Goal: Task Accomplishment & Management: Manage account settings

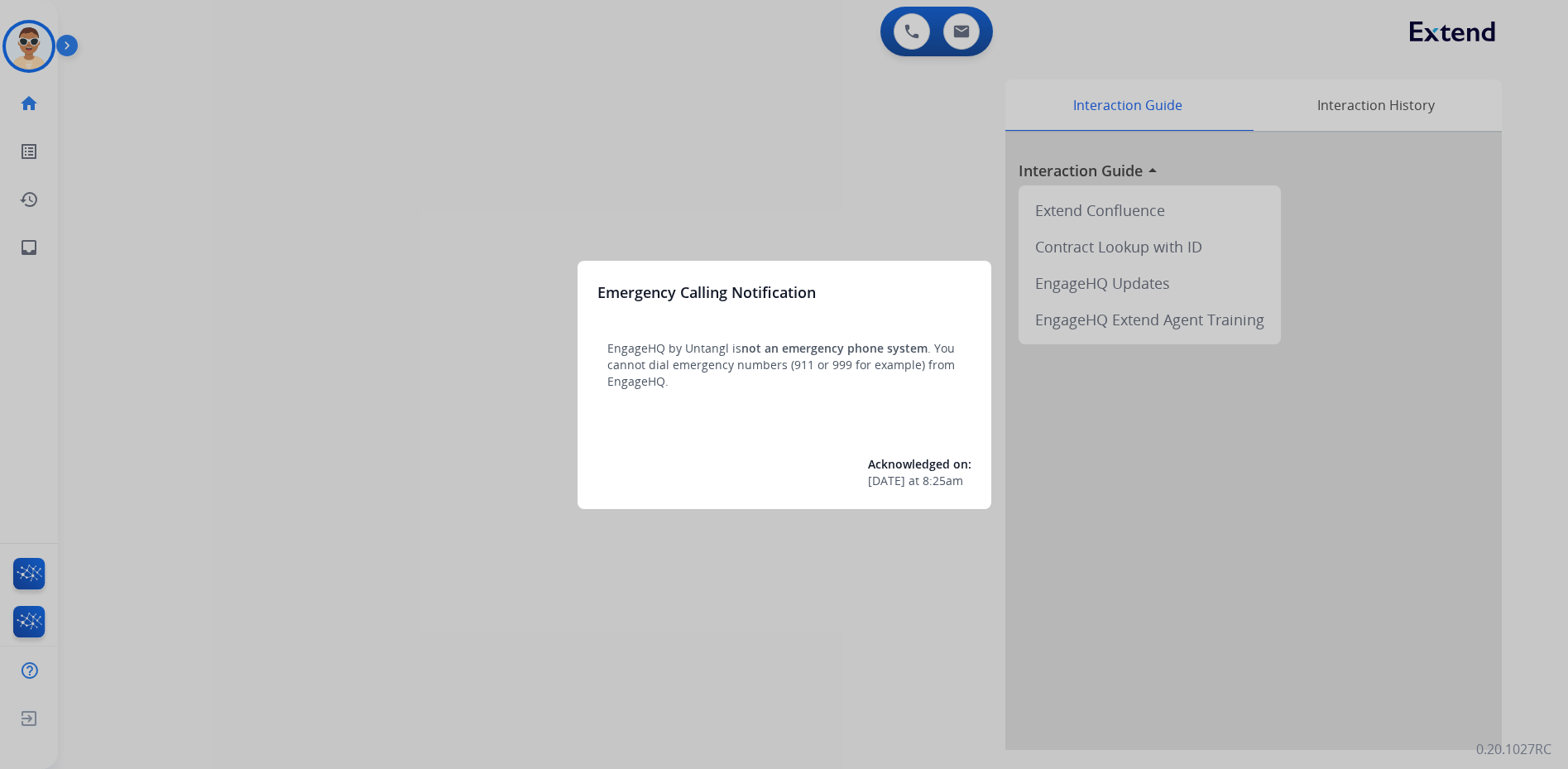
click at [265, 83] on div at bounding box center [784, 384] width 1568 height 769
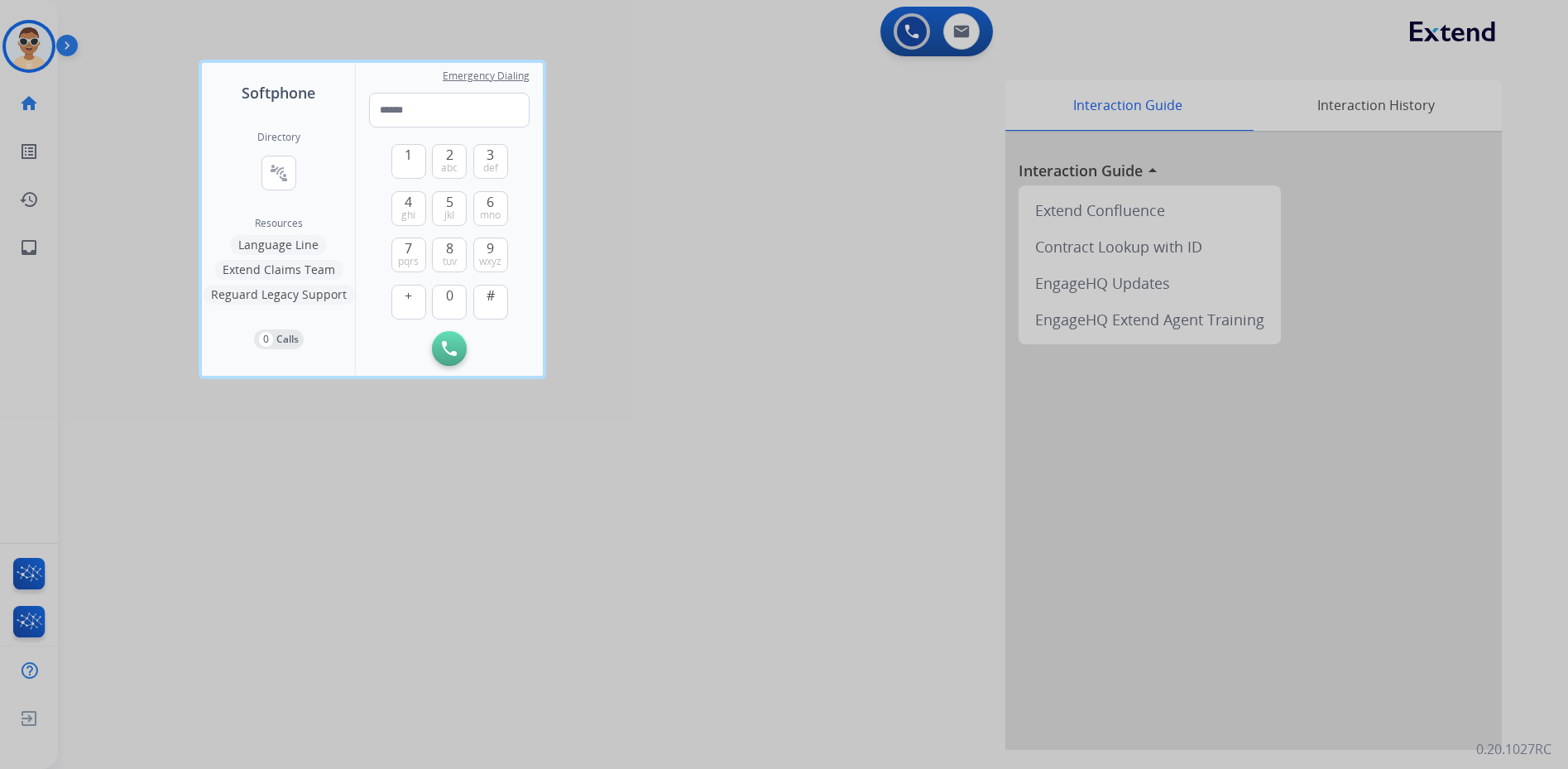
drag, startPoint x: 136, startPoint y: 82, endPoint x: 129, endPoint y: 91, distance: 11.4
click at [127, 88] on div at bounding box center [784, 384] width 1568 height 769
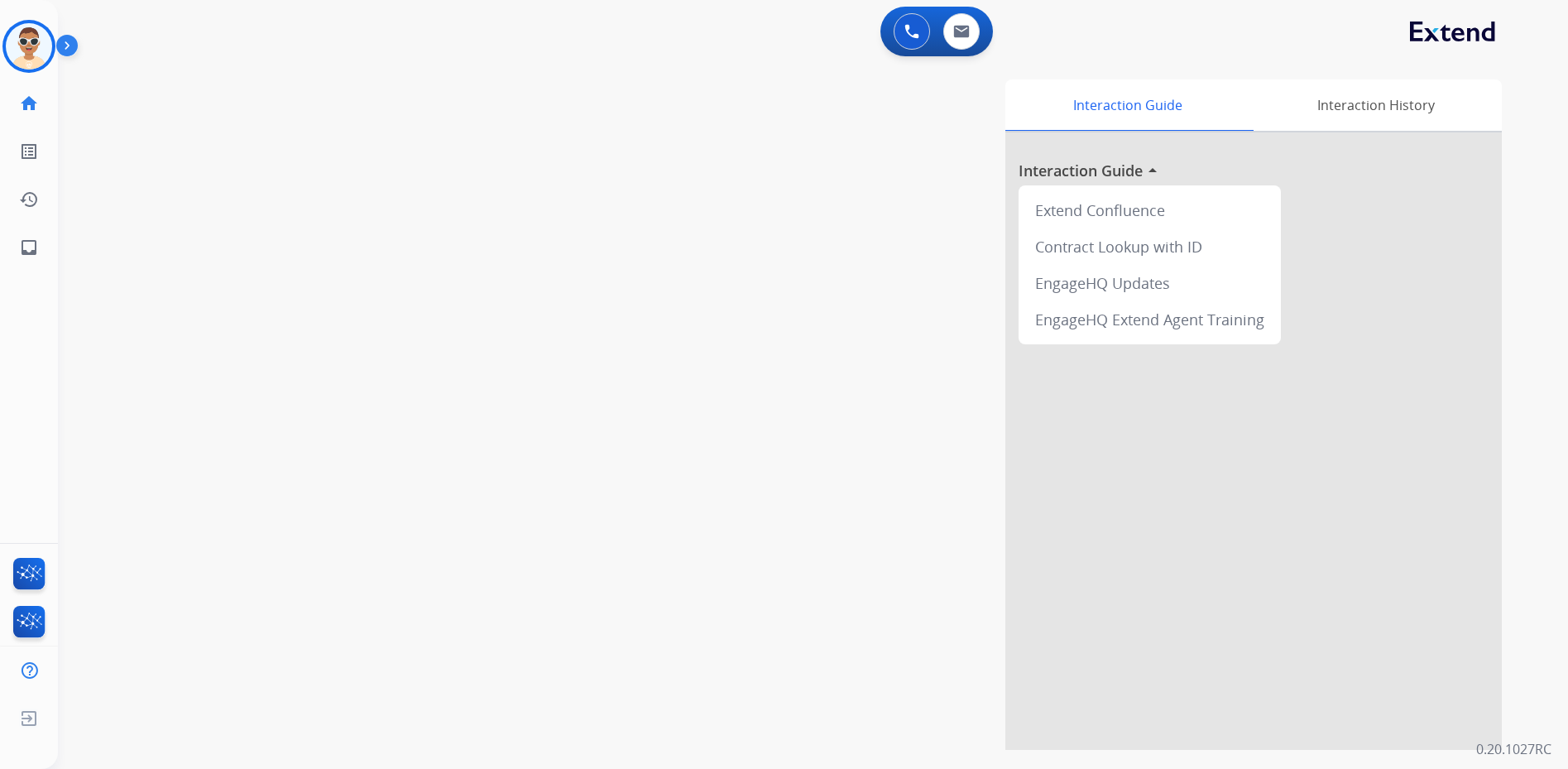
click at [60, 41] on img at bounding box center [70, 49] width 28 height 32
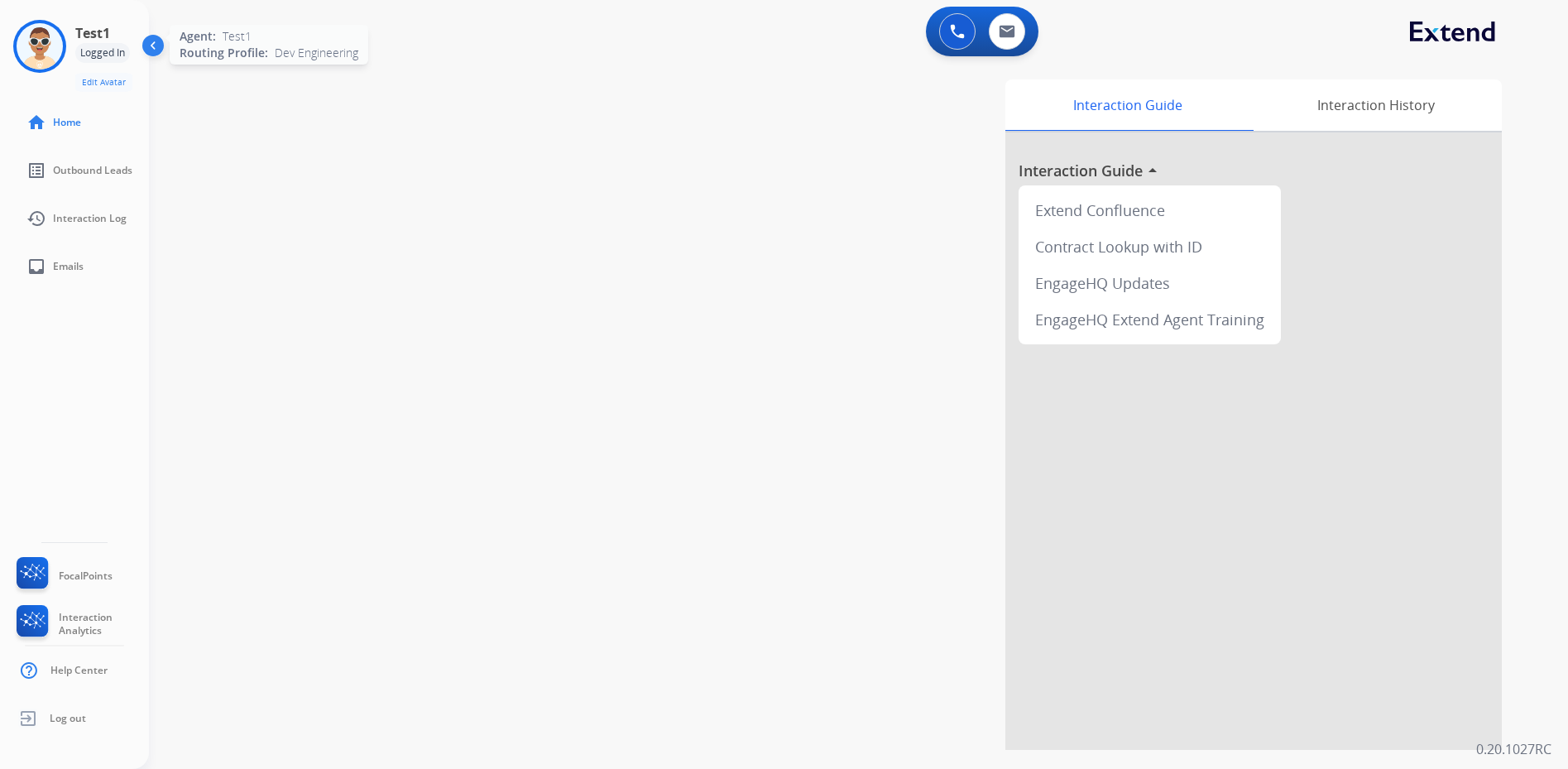
click at [44, 56] on img at bounding box center [40, 46] width 46 height 46
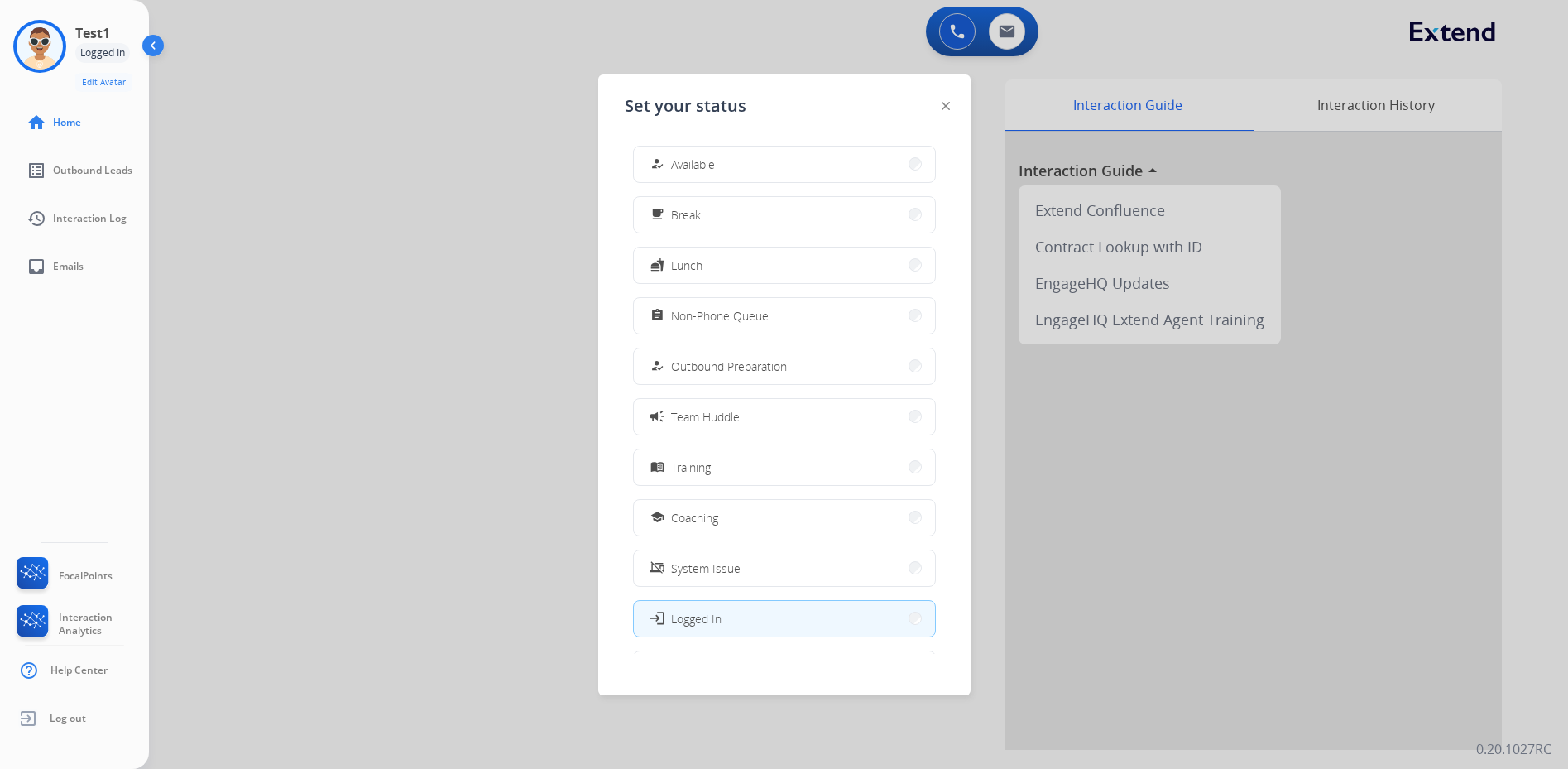
click at [453, 239] on div at bounding box center [784, 384] width 1568 height 769
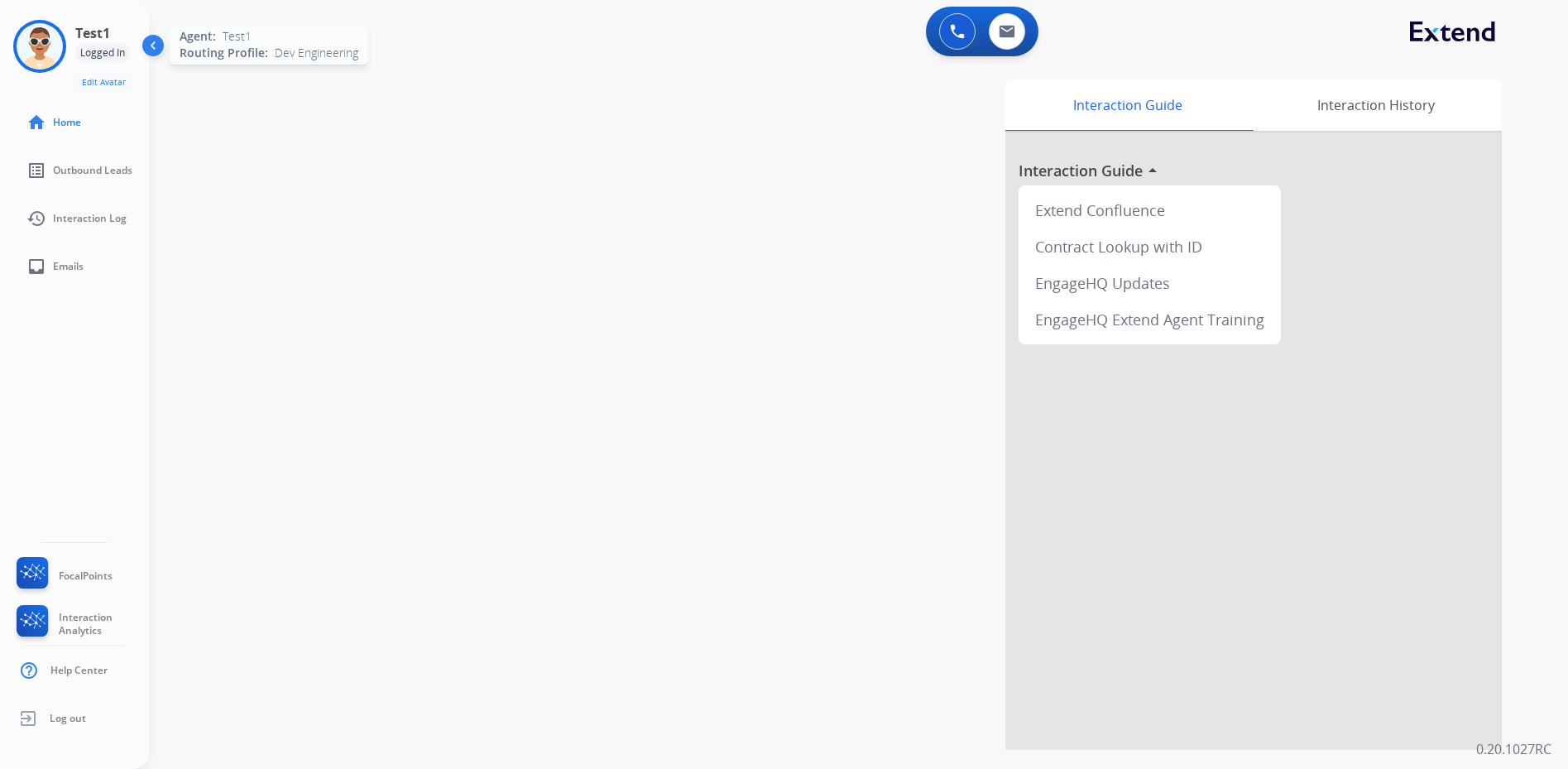
click at [58, 46] on img at bounding box center [40, 46] width 46 height 46
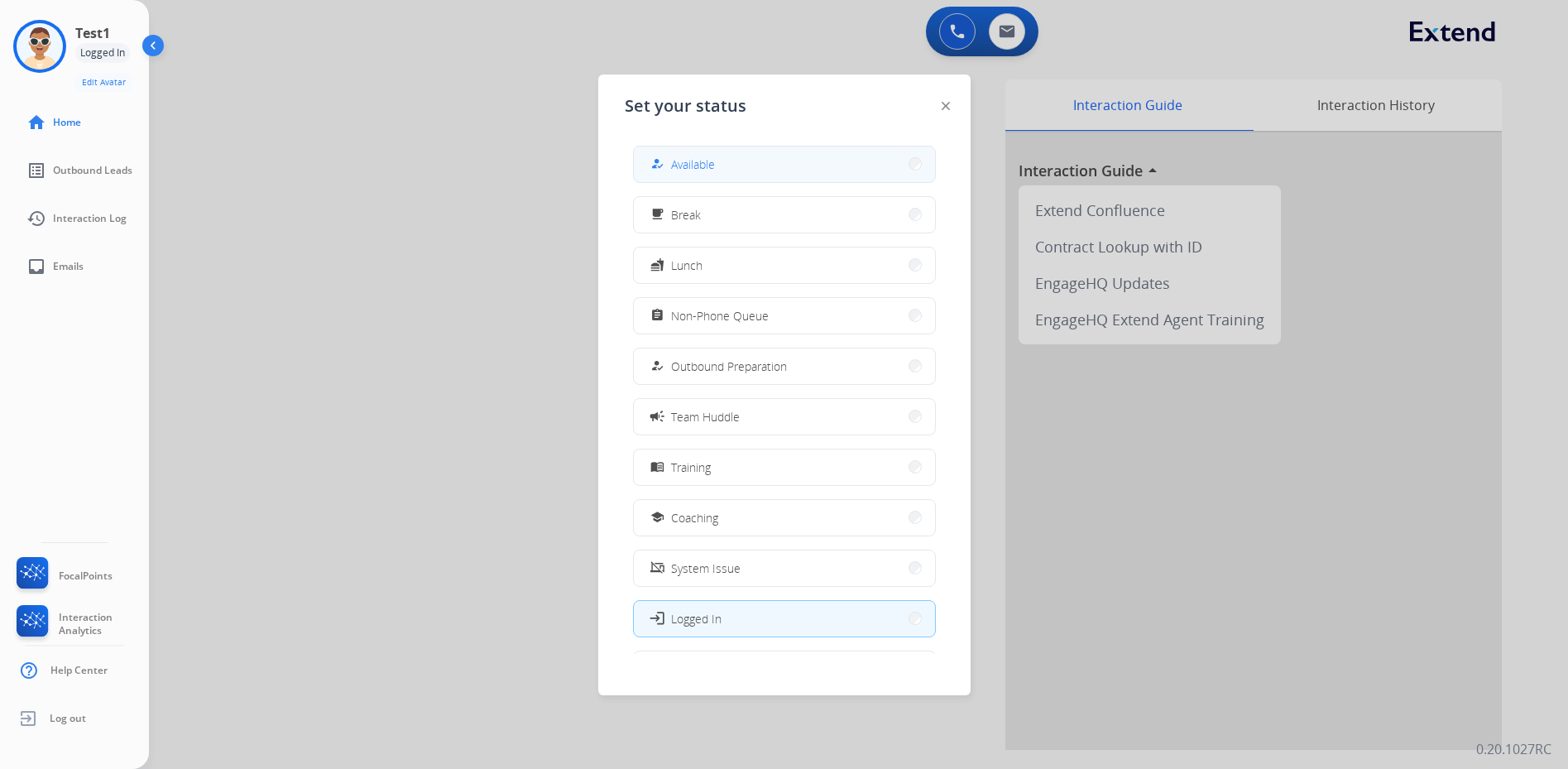
click at [712, 164] on span "Available" at bounding box center [692, 164] width 44 height 17
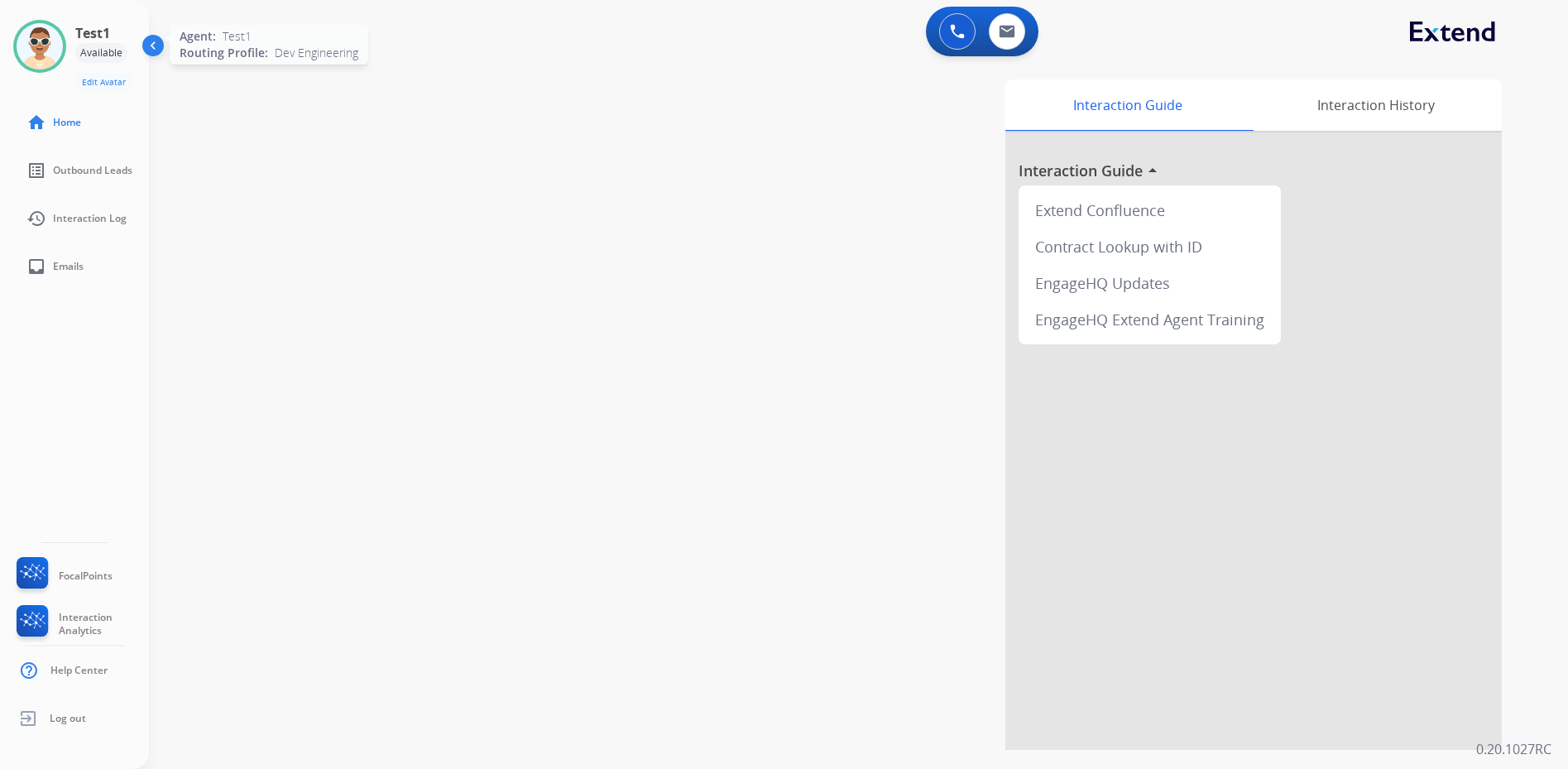
click at [40, 49] on img at bounding box center [40, 46] width 46 height 46
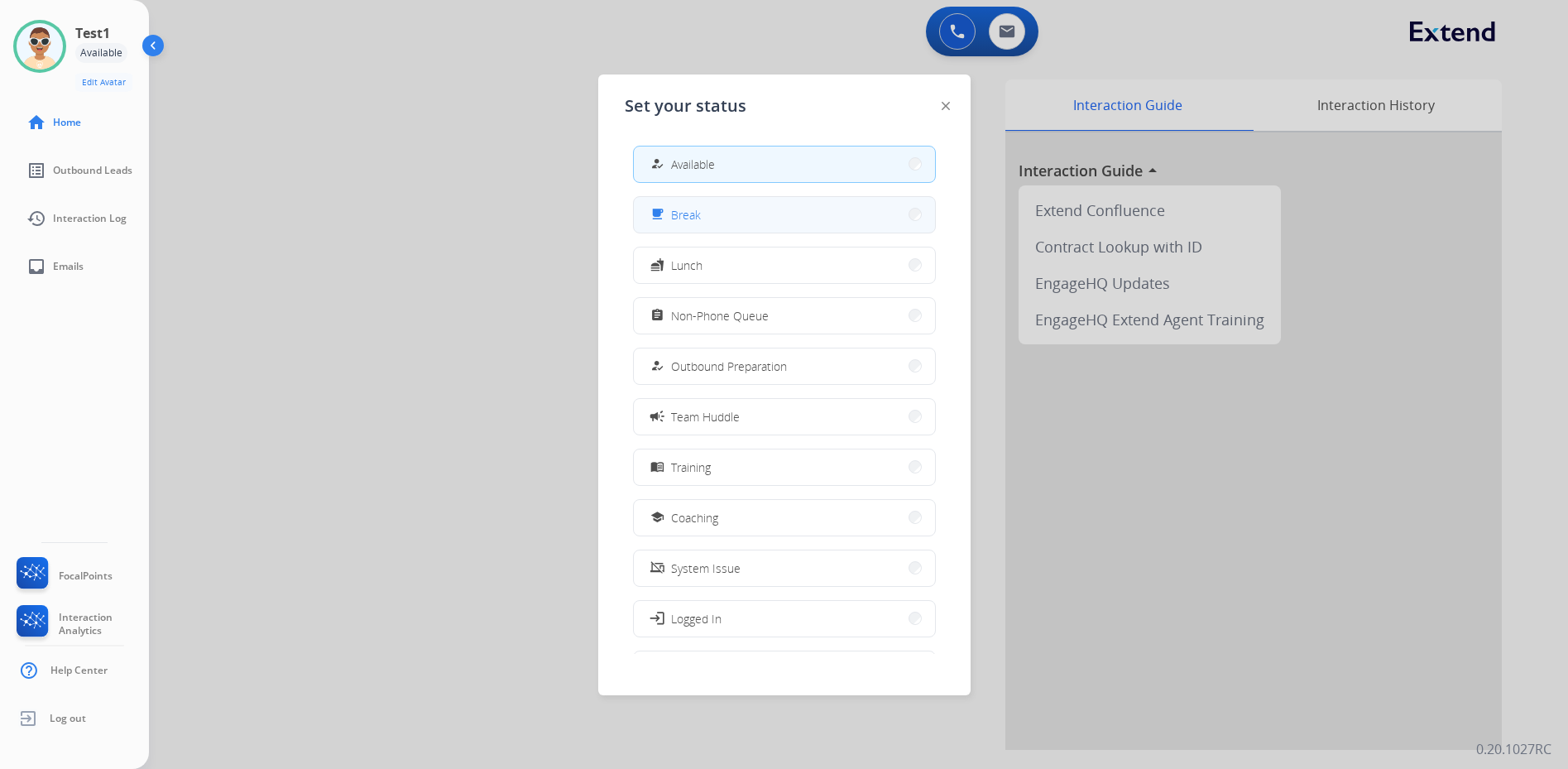
click at [729, 222] on button "free_breakfast Break" at bounding box center [784, 214] width 302 height 35
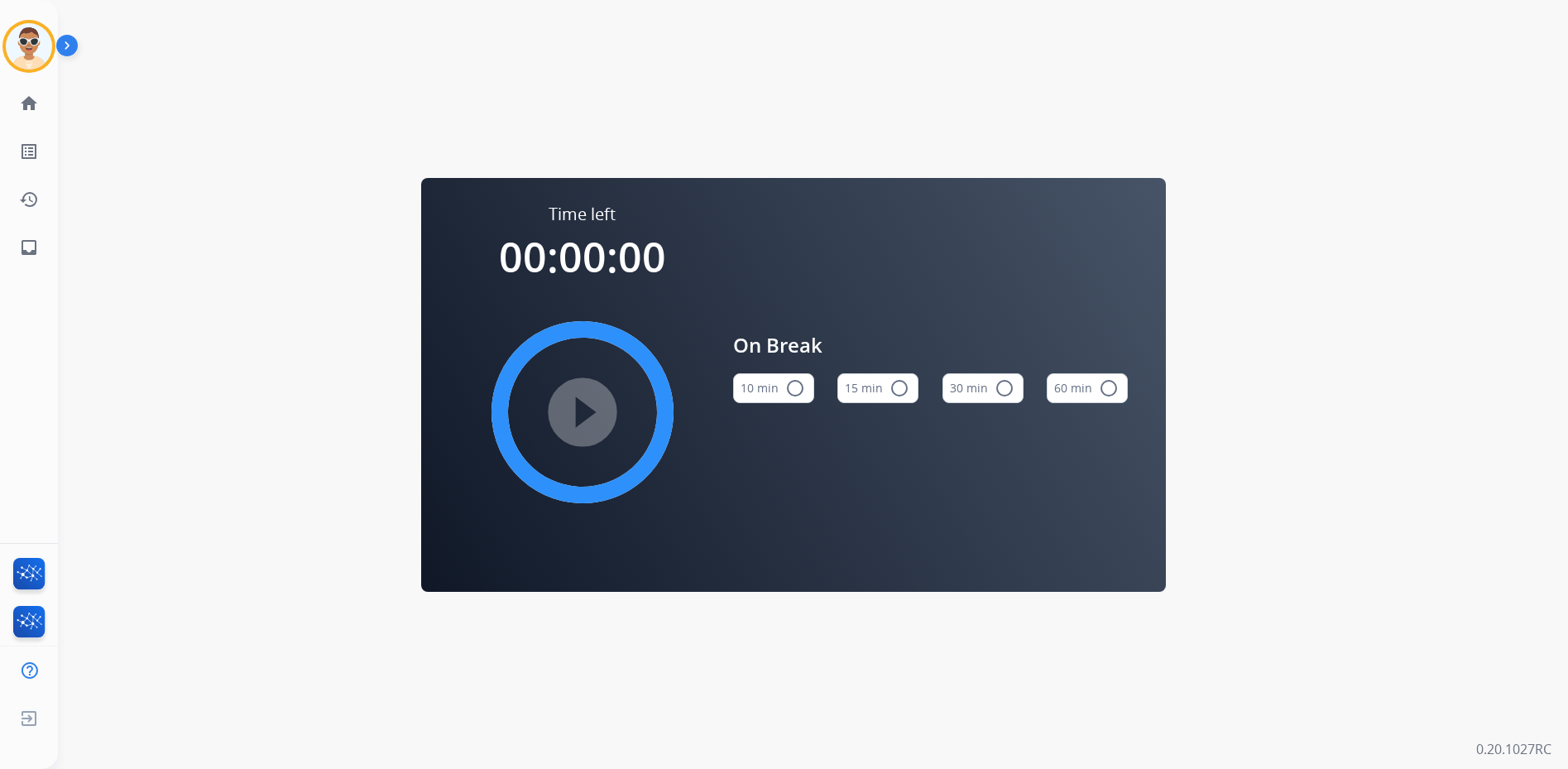
click at [64, 42] on img at bounding box center [70, 49] width 28 height 32
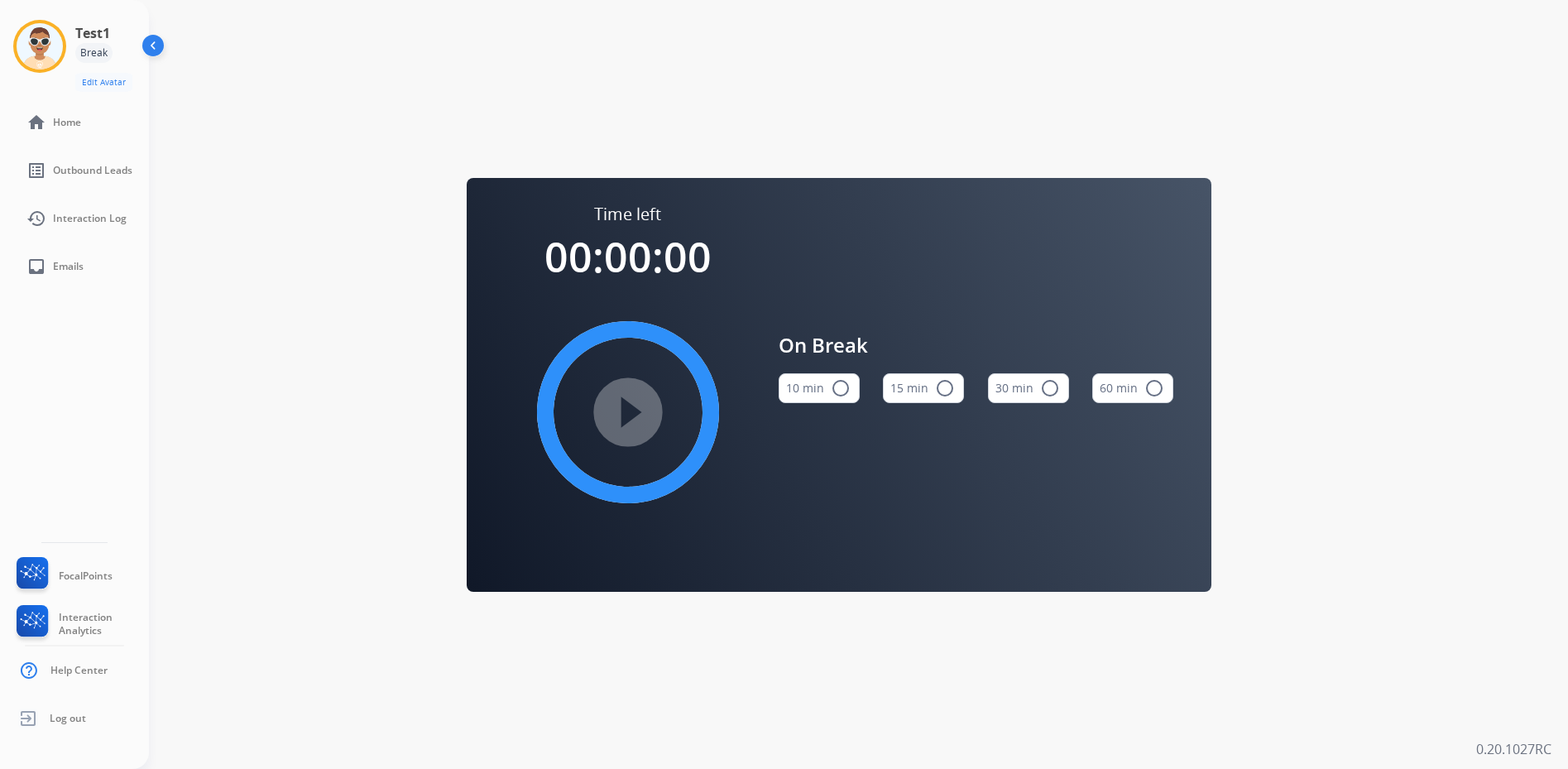
click at [71, 59] on div "Test1 Break Edit Avatar Agent: Test1 Routing Profile: Dev Engineering" at bounding box center [74, 56] width 149 height 72
click at [46, 47] on img at bounding box center [40, 46] width 46 height 46
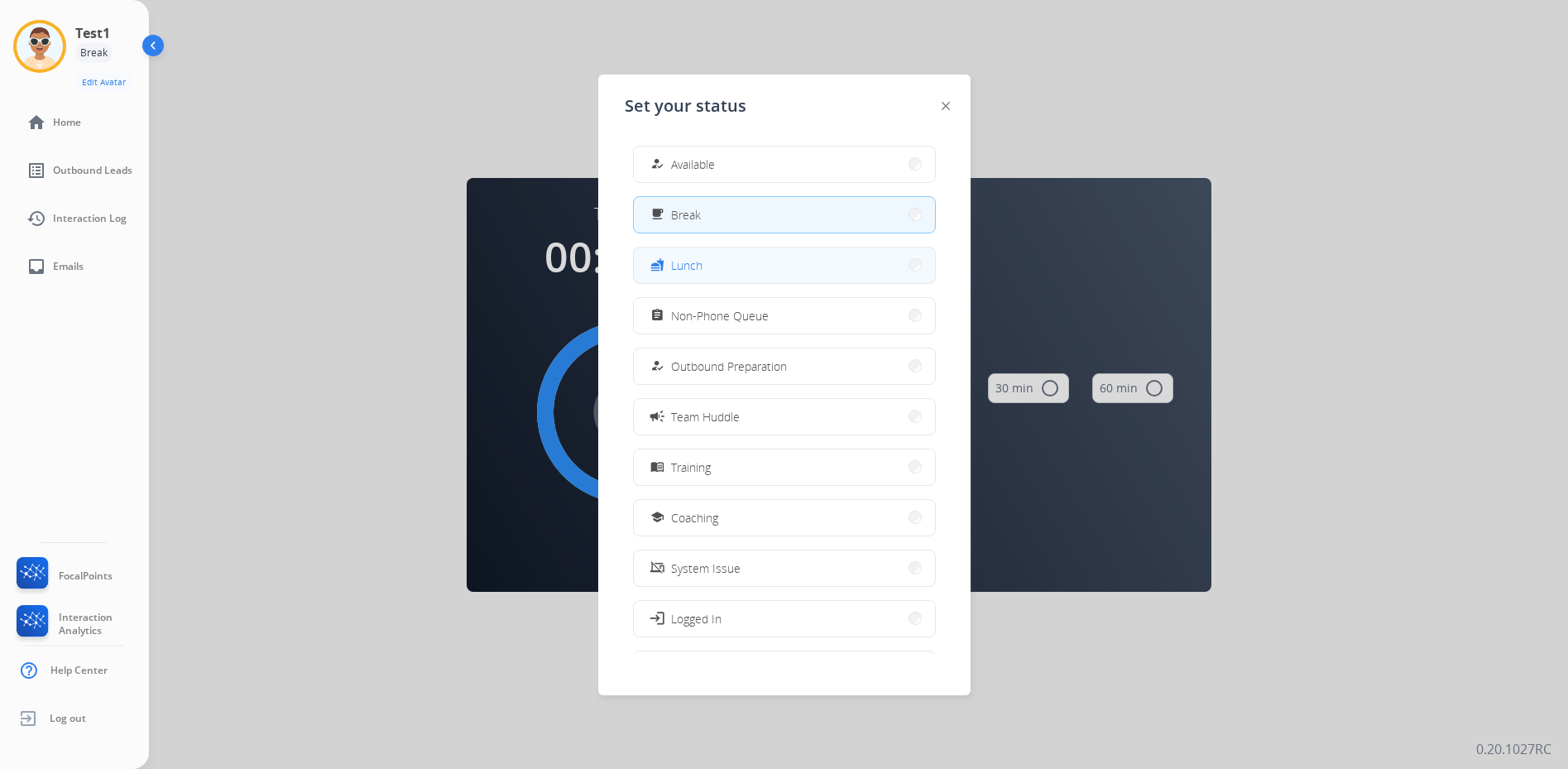
click at [687, 261] on span "Lunch" at bounding box center [686, 265] width 32 height 17
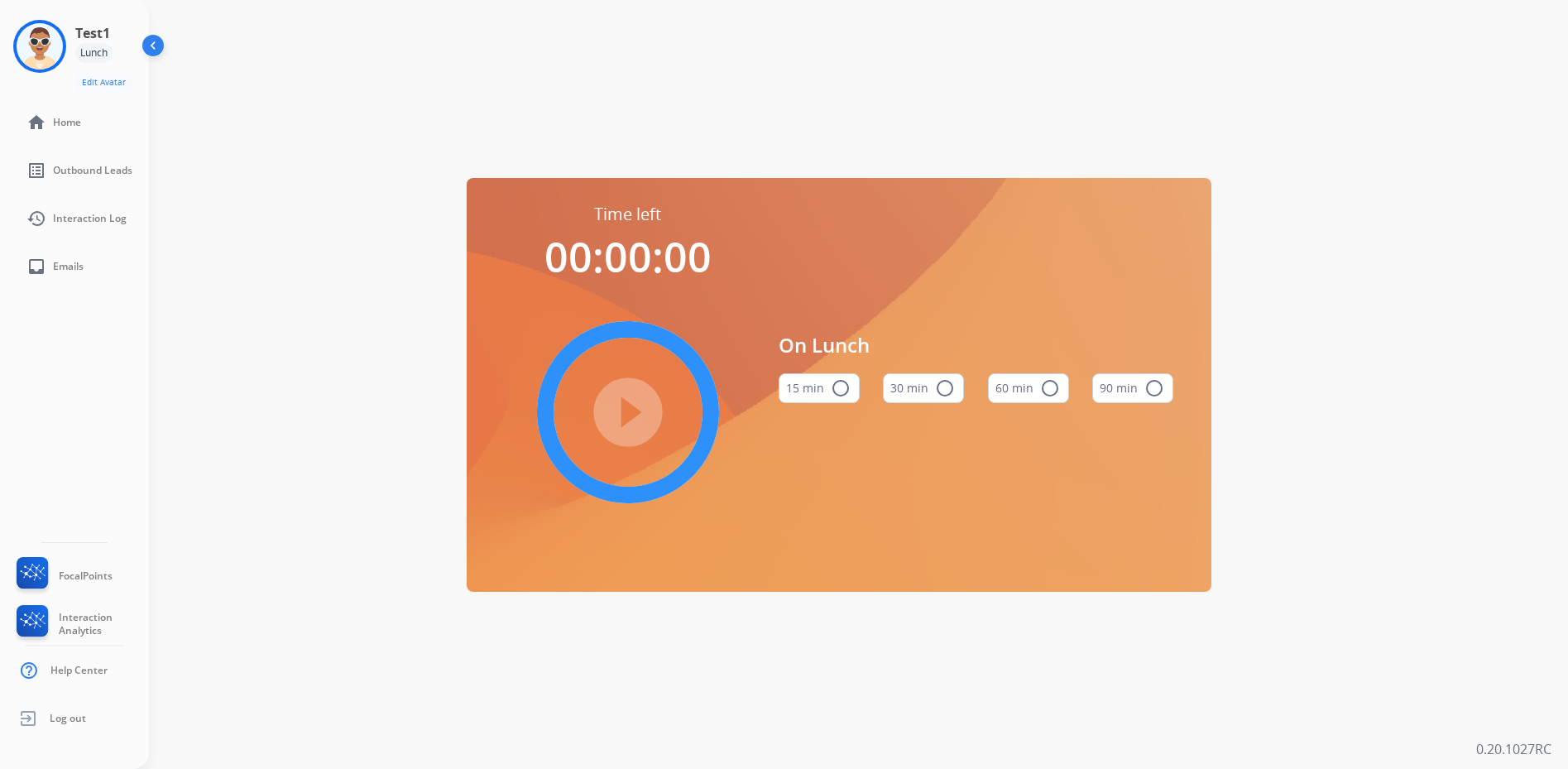
click at [496, 197] on div "Time left 00:00:00 play_circle_filled On Lunch 15 min radio_button_unchecked 30…" at bounding box center [839, 385] width 745 height 414
click at [344, 130] on div "Time left 00:00:00 play_circle_filled On Lunch 15 min radio_button_unchecked 30…" at bounding box center [838, 384] width 1379 height 769
click at [79, 53] on div "Lunch" at bounding box center [94, 52] width 37 height 20
click at [69, 47] on div "Test1 Lunch Edit Avatar Agent: Test1 Routing Profile: Dev Engineering" at bounding box center [74, 56] width 149 height 72
click at [58, 50] on img at bounding box center [40, 46] width 46 height 46
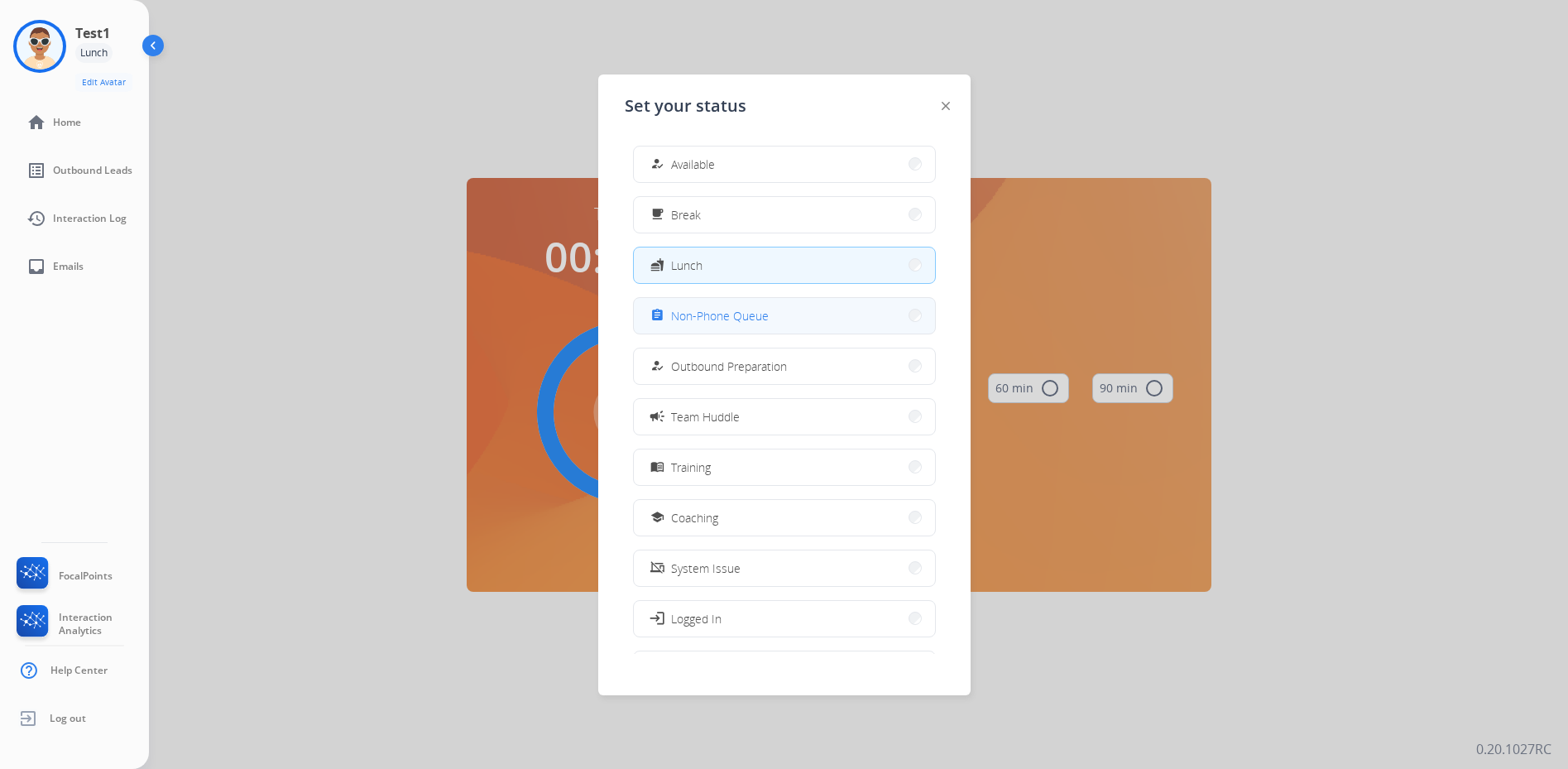
click at [718, 327] on button "assignment Non-Phone Queue" at bounding box center [784, 315] width 302 height 35
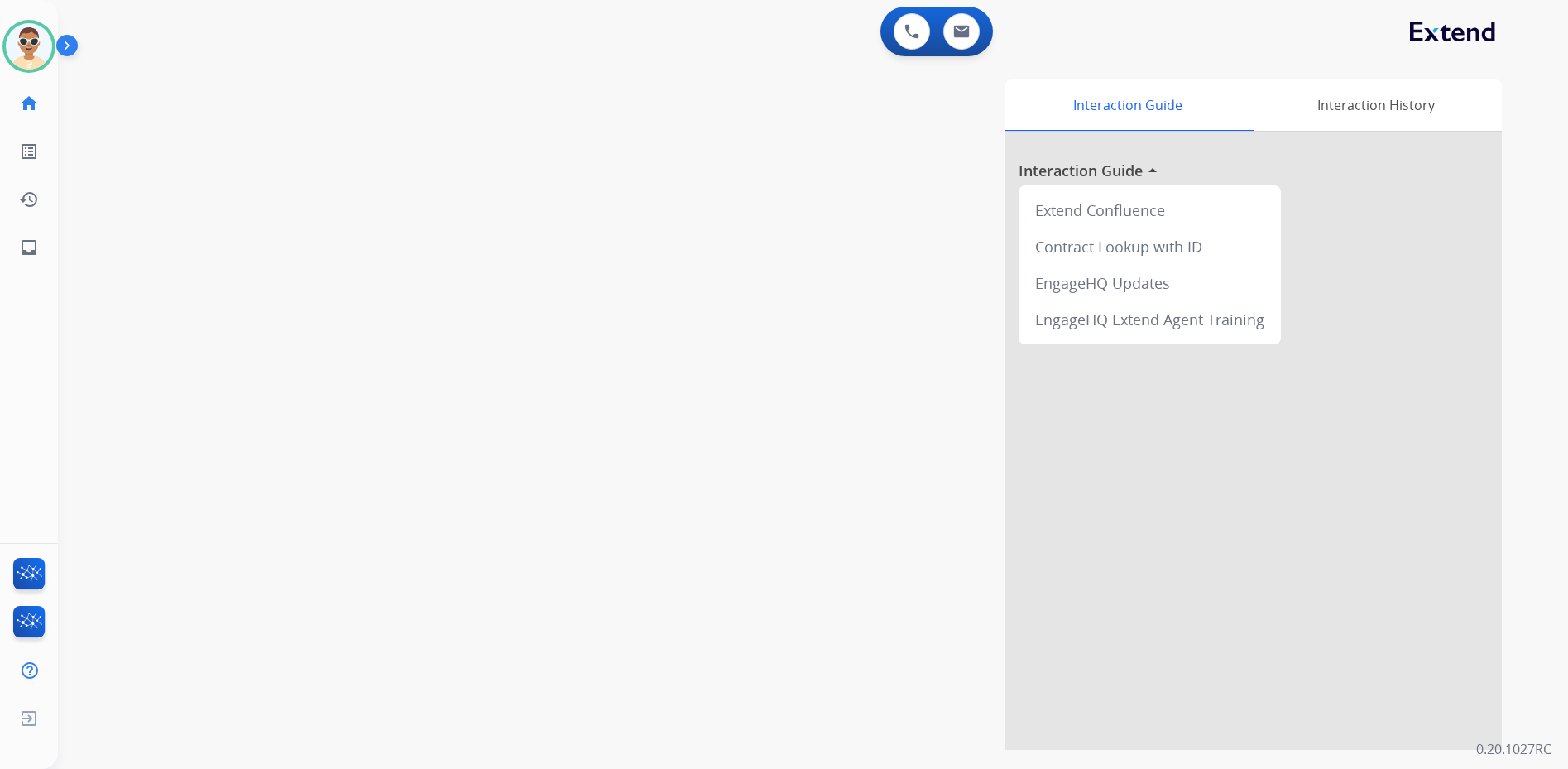
click at [78, 40] on img at bounding box center [70, 49] width 28 height 32
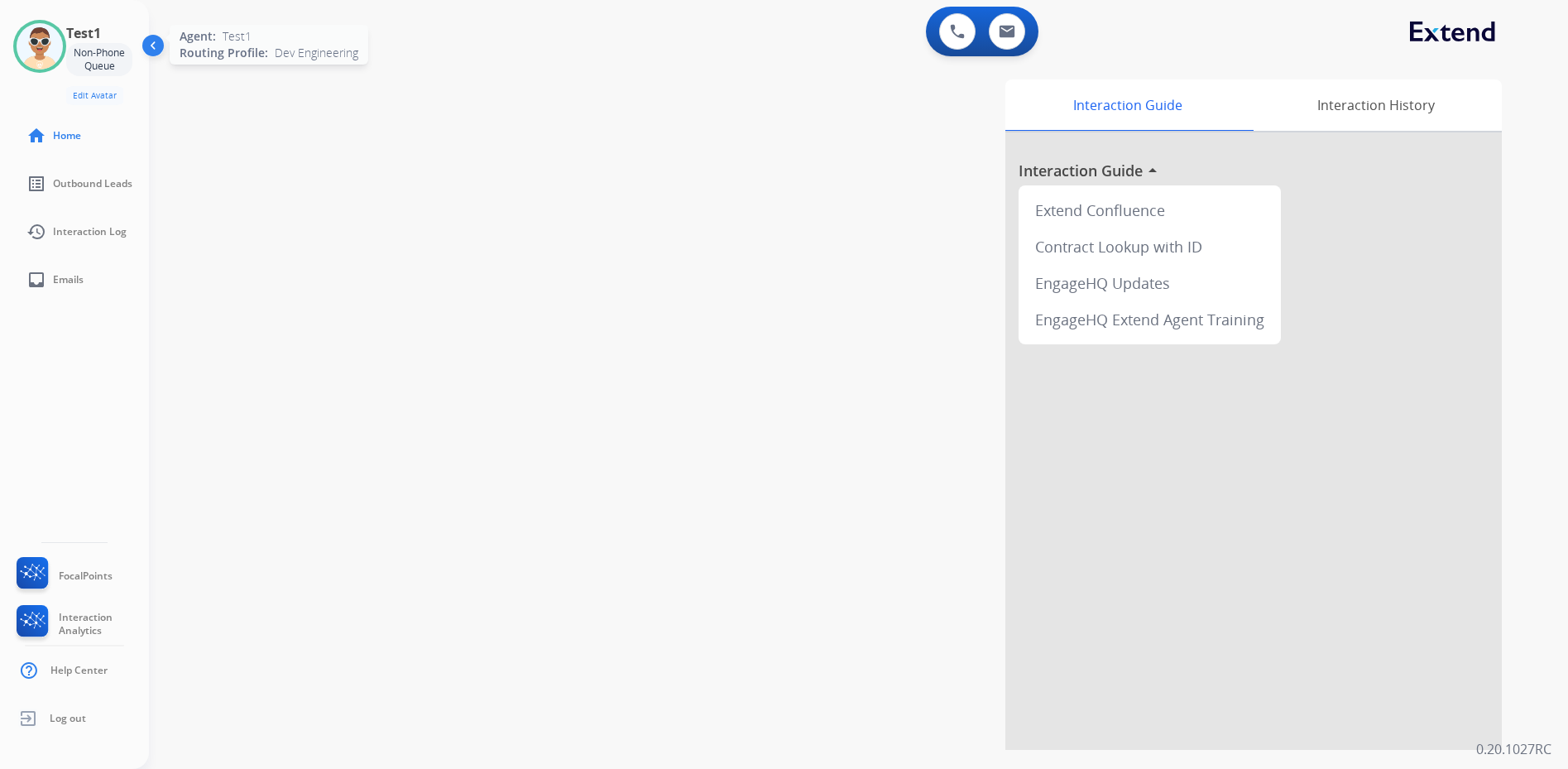
click at [53, 56] on img at bounding box center [40, 46] width 46 height 46
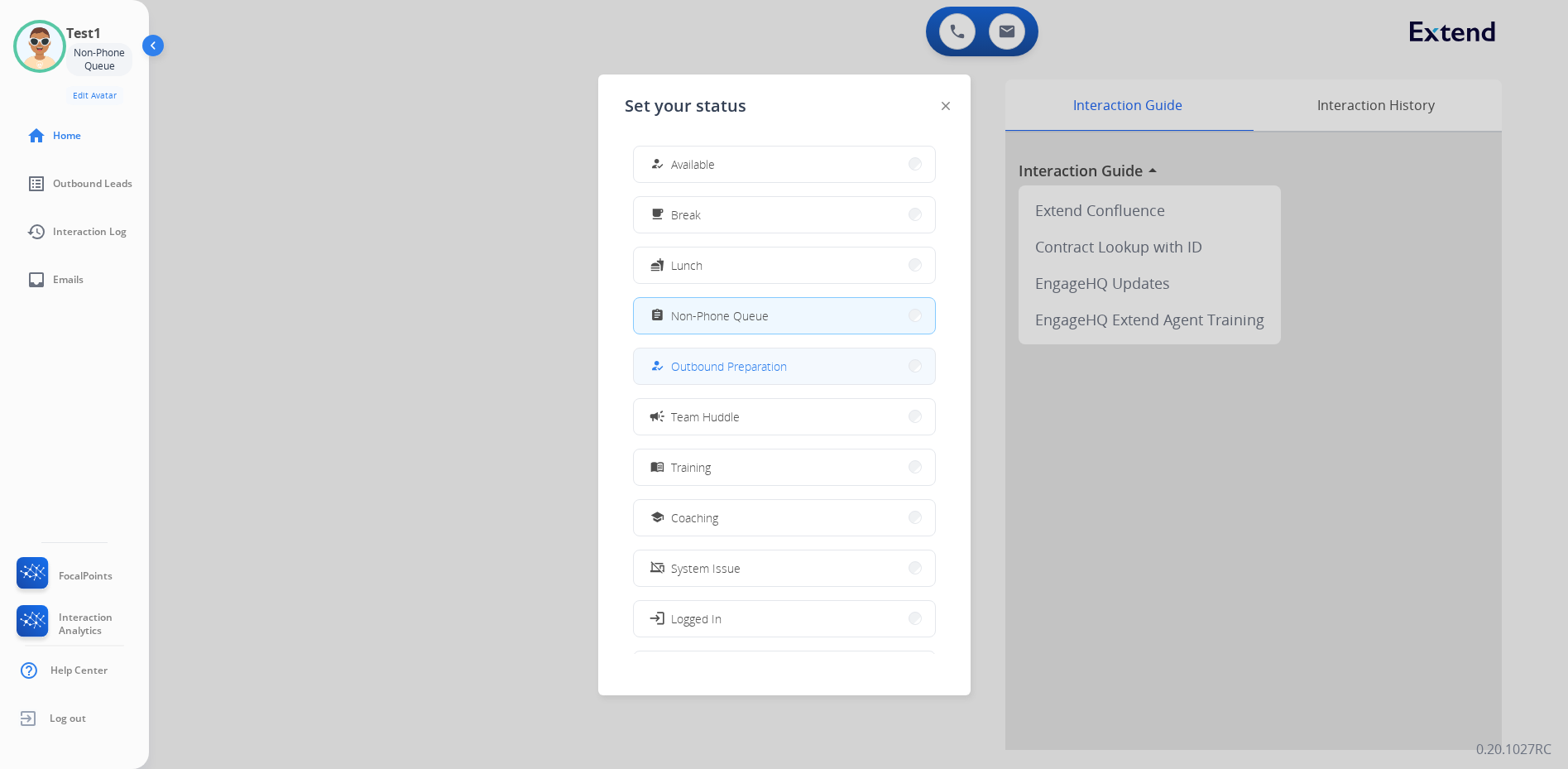
click at [671, 353] on button "how_to_reg Outbound Preparation" at bounding box center [784, 365] width 302 height 35
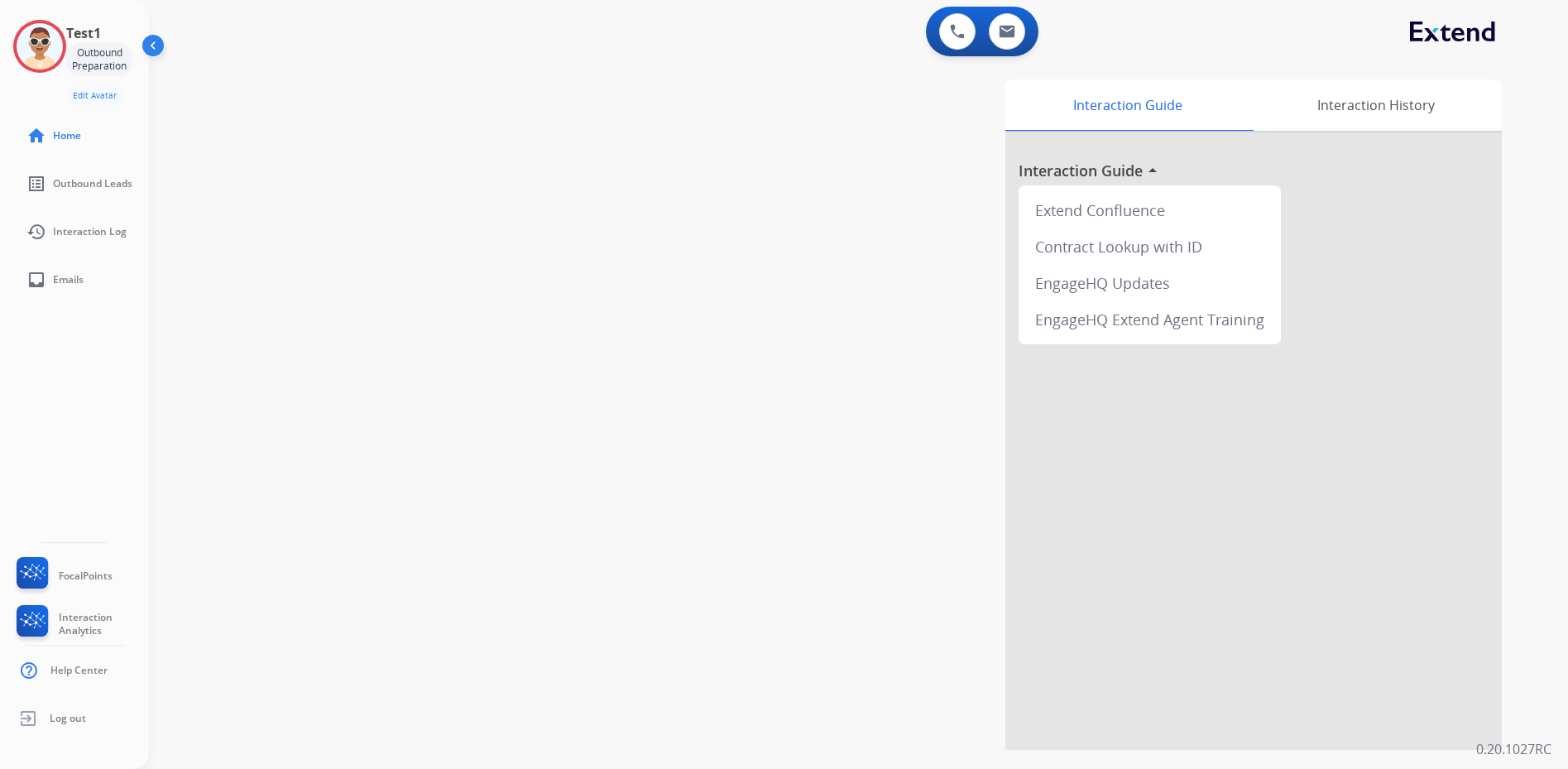
drag, startPoint x: 50, startPoint y: 52, endPoint x: 142, endPoint y: 85, distance: 97.7
click at [50, 52] on img at bounding box center [40, 46] width 46 height 46
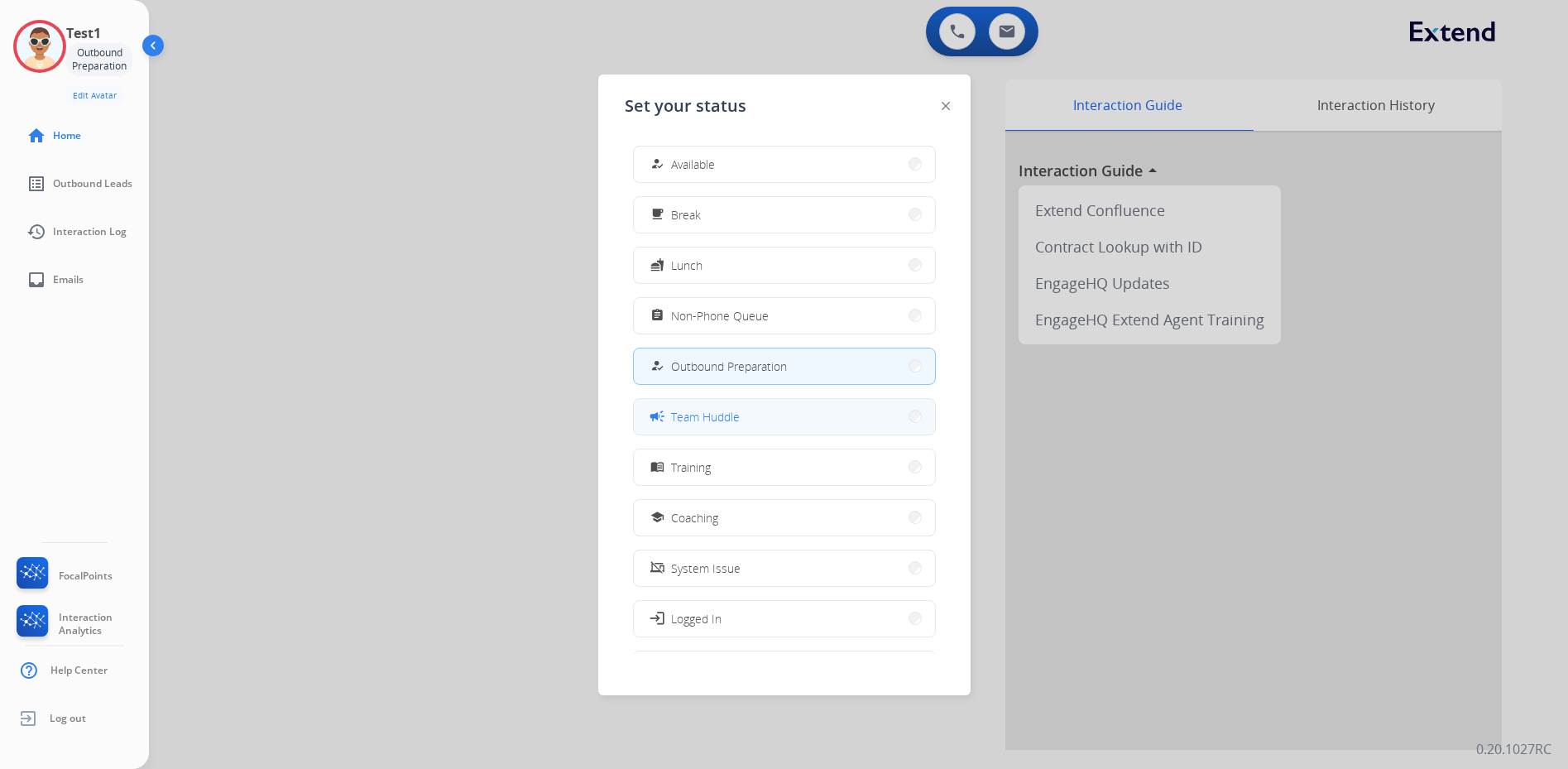
click at [751, 418] on button "campaign Team Huddle" at bounding box center [784, 416] width 302 height 35
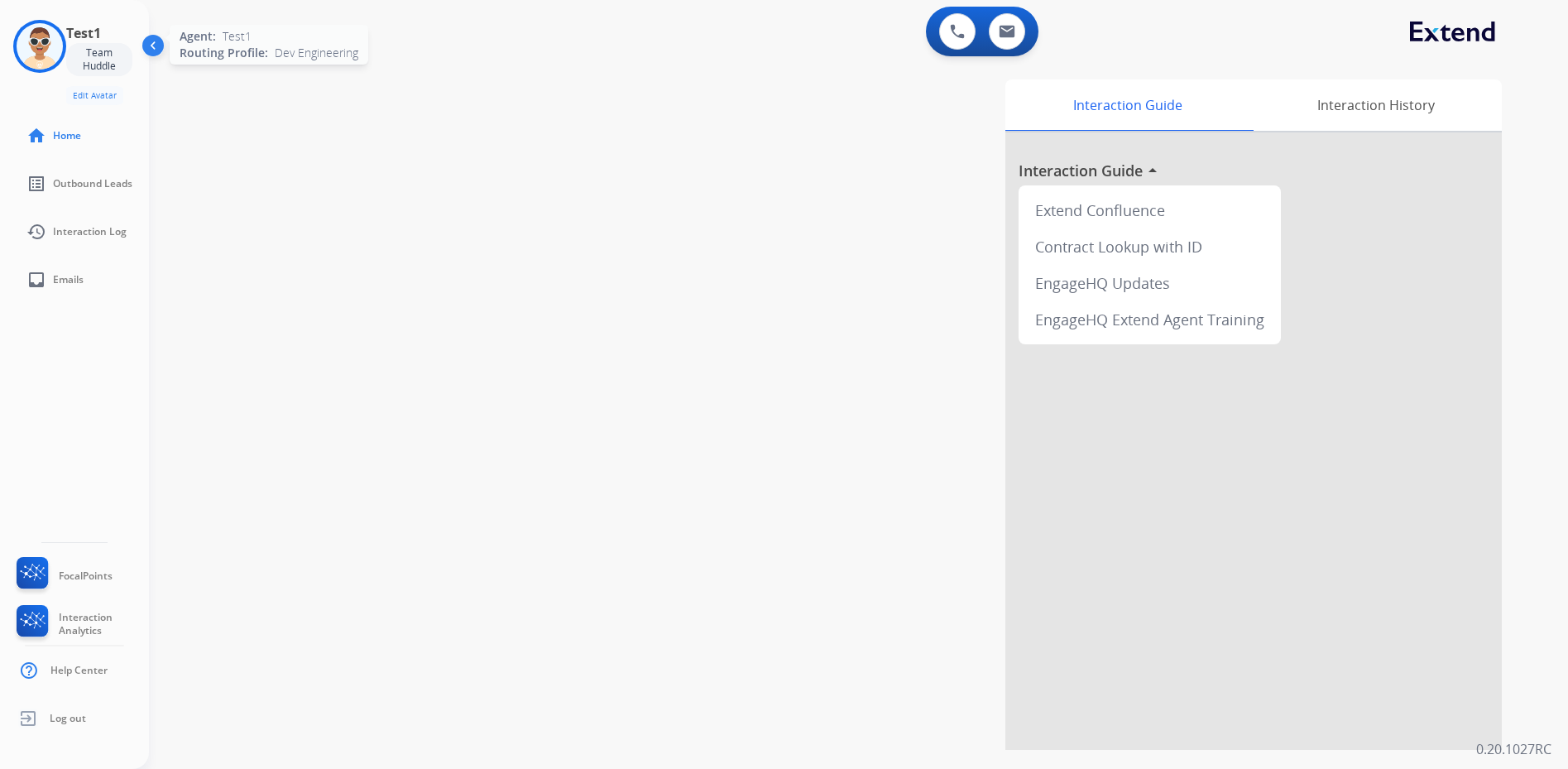
click at [43, 46] on img at bounding box center [40, 46] width 46 height 46
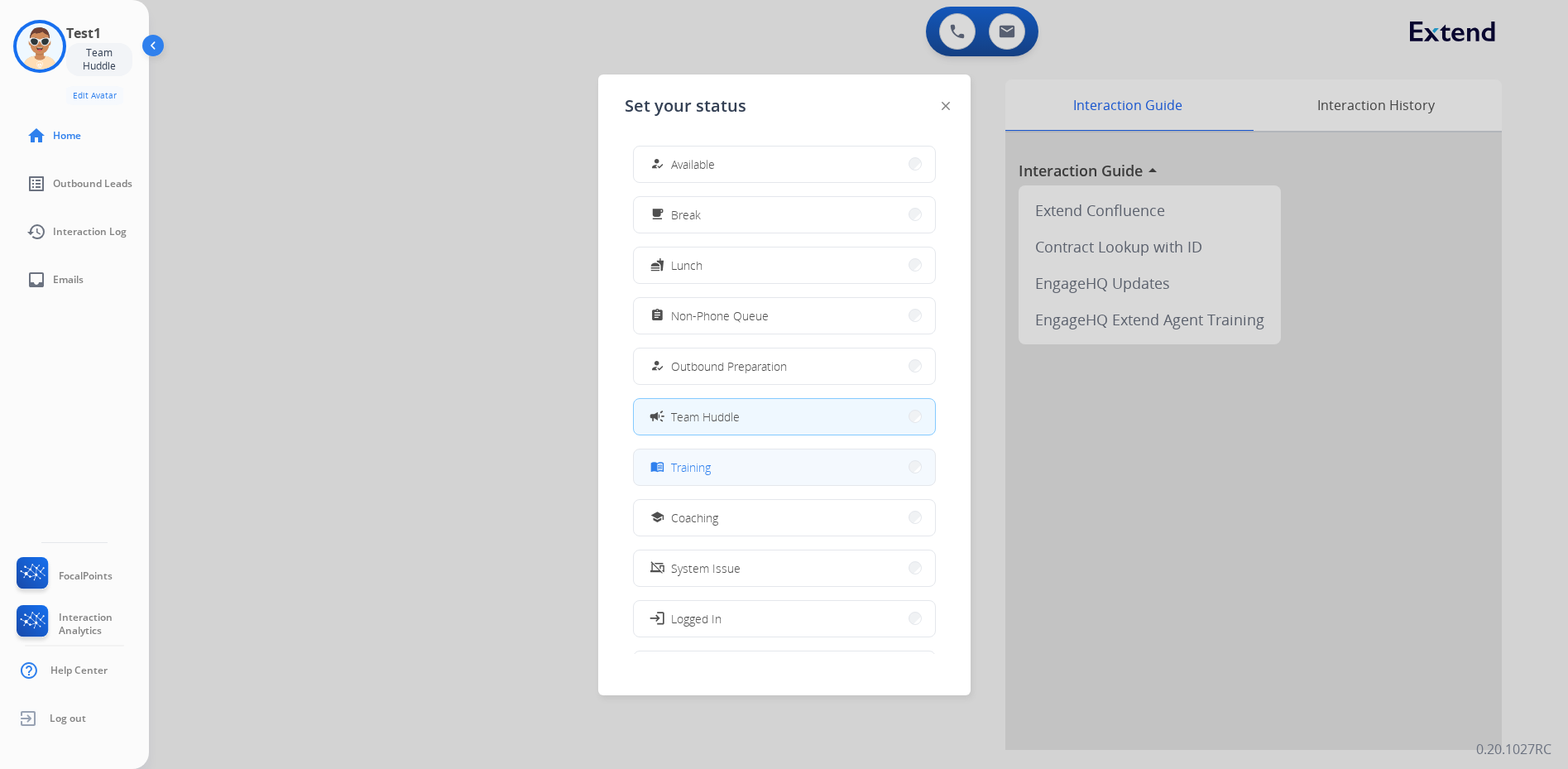
click at [710, 459] on span "Training" at bounding box center [691, 467] width 40 height 17
